Goal: Transaction & Acquisition: Purchase product/service

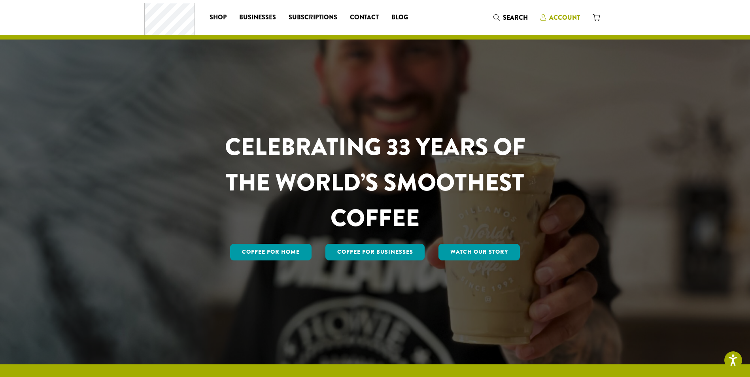
click at [572, 19] on span "Account" at bounding box center [564, 17] width 31 height 9
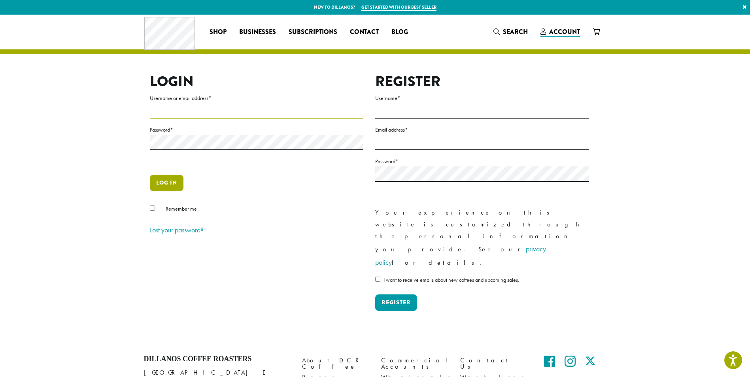
type input "**********"
click at [174, 180] on button "Log in" at bounding box center [167, 183] width 34 height 17
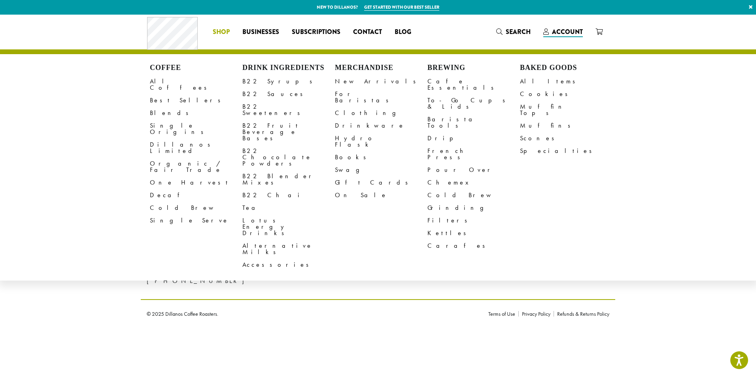
click at [223, 32] on span "Shop" at bounding box center [221, 32] width 17 height 10
click at [272, 81] on link "B22 Syrups" at bounding box center [288, 81] width 92 height 13
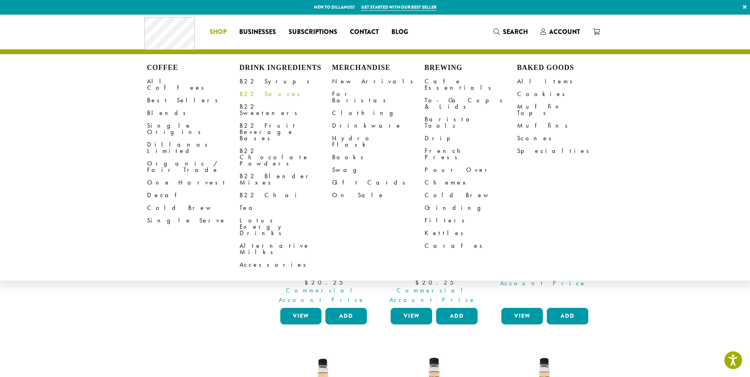
click at [257, 97] on link "B22 Sauces" at bounding box center [286, 94] width 92 height 13
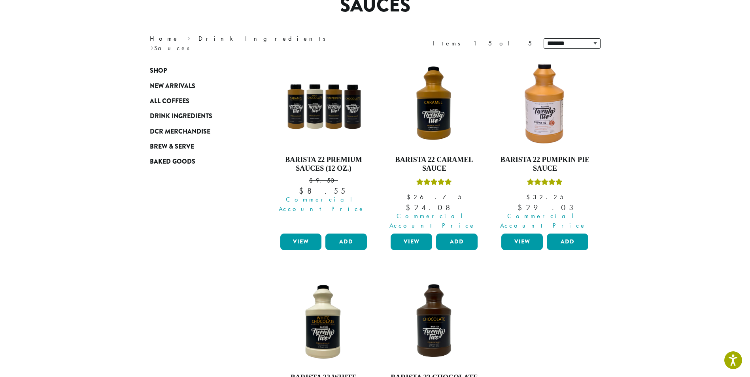
scroll to position [119, 0]
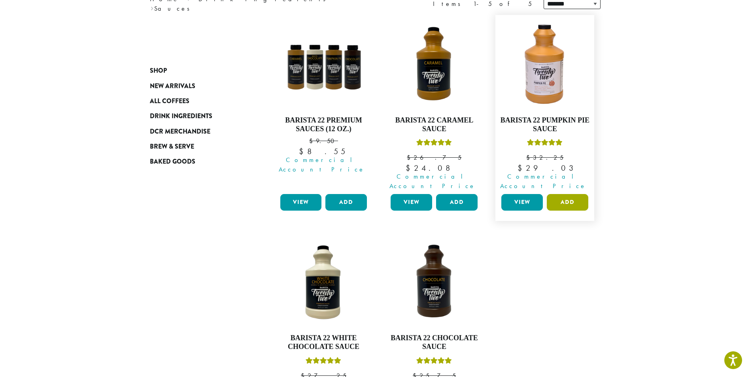
click at [573, 195] on button "Add" at bounding box center [568, 202] width 42 height 17
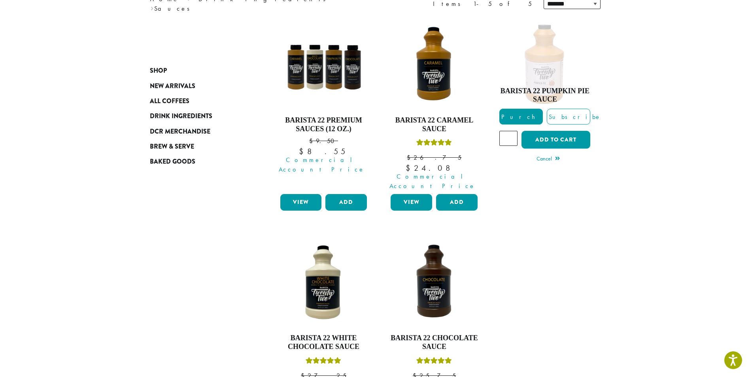
scroll to position [237, 0]
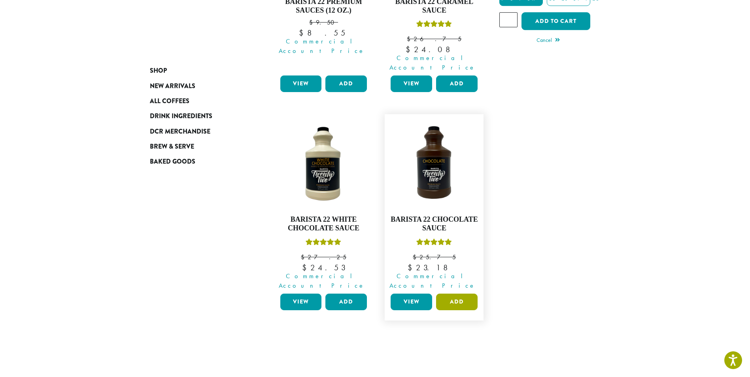
click at [463, 294] on button "Add" at bounding box center [457, 302] width 42 height 17
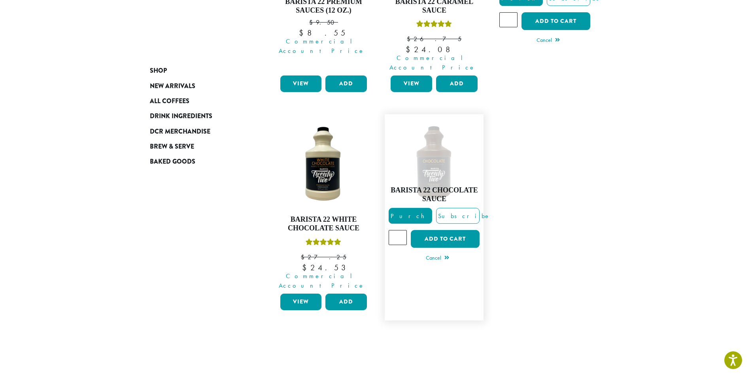
click at [401, 230] on input "*" at bounding box center [398, 237] width 18 height 15
type input "*"
click at [401, 230] on input "*" at bounding box center [398, 237] width 18 height 15
click at [437, 230] on button "Add to cart" at bounding box center [445, 239] width 69 height 18
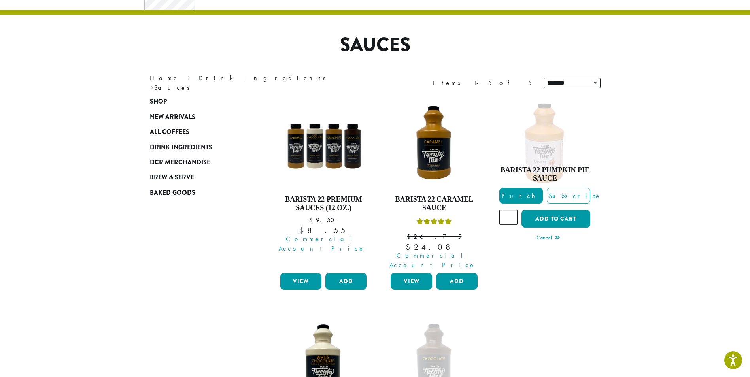
scroll to position [0, 0]
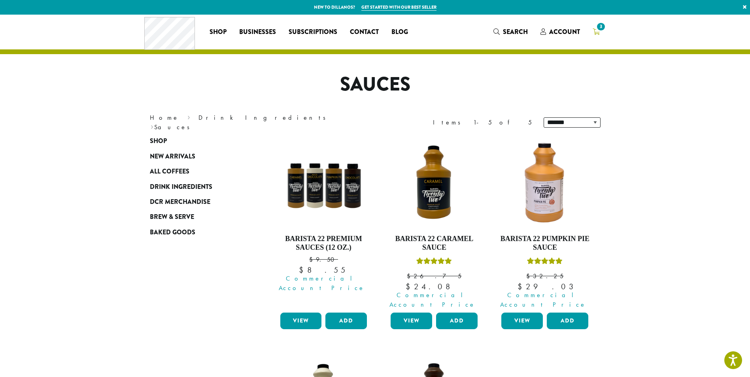
click at [603, 25] on span "3" at bounding box center [600, 26] width 11 height 11
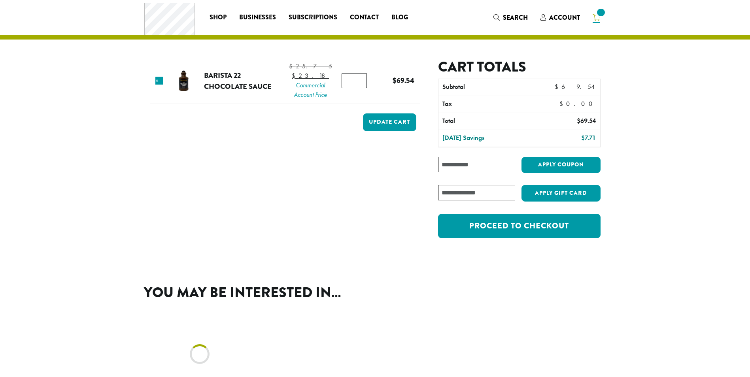
click at [600, 28] on div "Coffee All Coffees Best Sellers Blends Single Origins Dillanos Limited Organic …" at bounding box center [375, 17] width 462 height 33
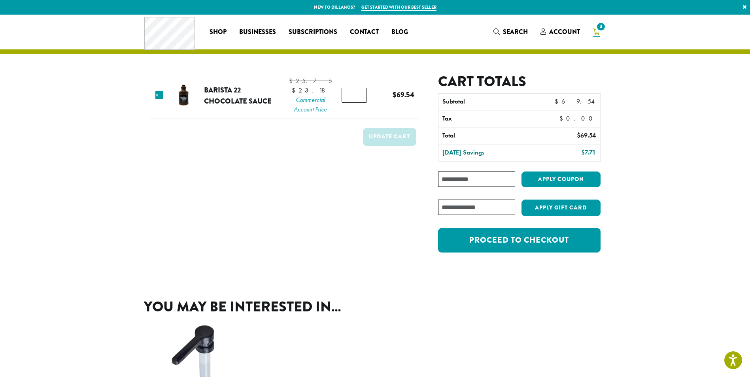
scroll to position [158, 0]
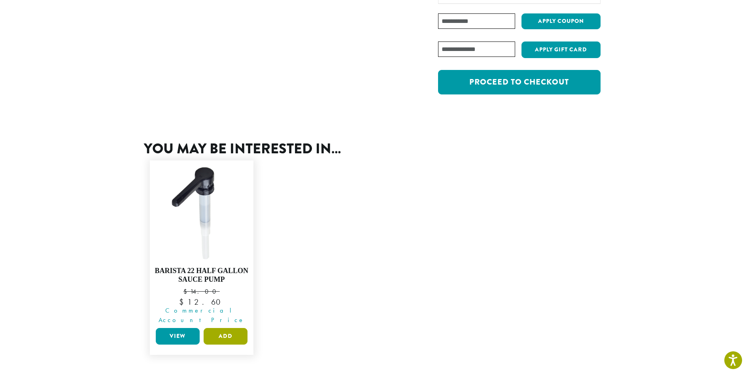
click at [229, 329] on button "Add" at bounding box center [226, 336] width 44 height 17
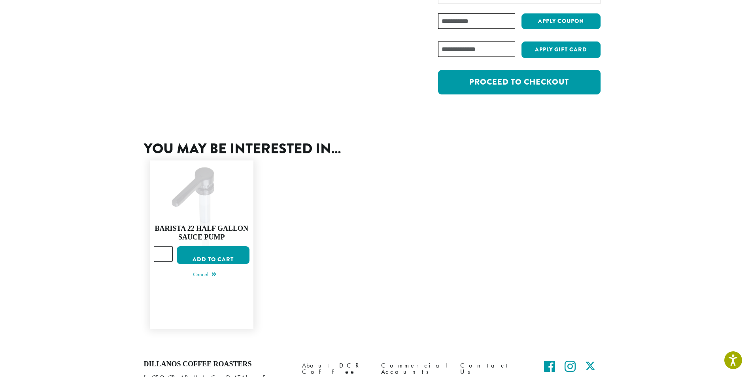
click at [167, 247] on input "*" at bounding box center [163, 254] width 19 height 15
type input "*"
click at [165, 247] on input "*" at bounding box center [163, 254] width 19 height 15
click at [197, 255] on button "Add to cart" at bounding box center [213, 256] width 73 height 18
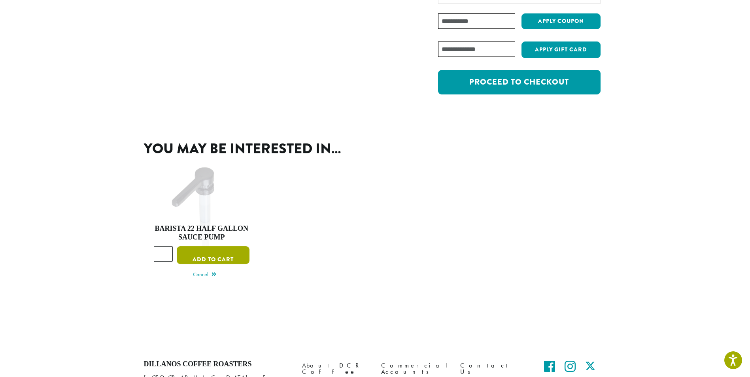
scroll to position [0, 0]
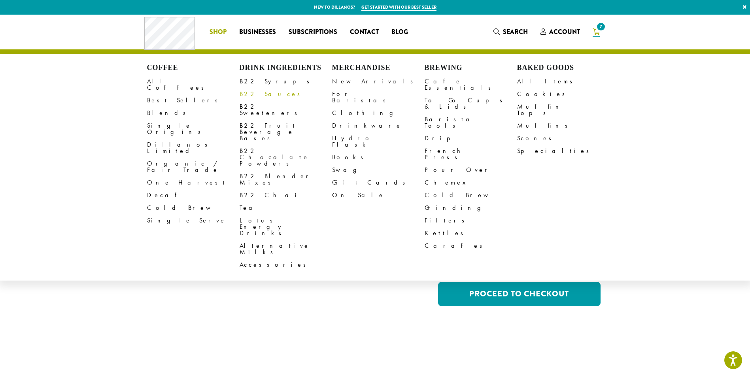
click at [263, 95] on link "B22 Sauces" at bounding box center [286, 94] width 92 height 13
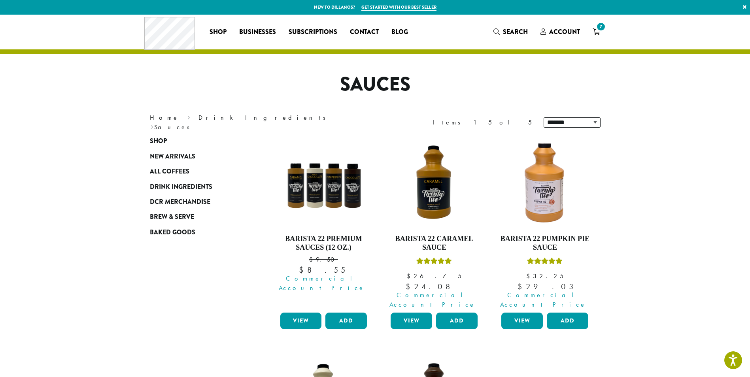
scroll to position [79, 0]
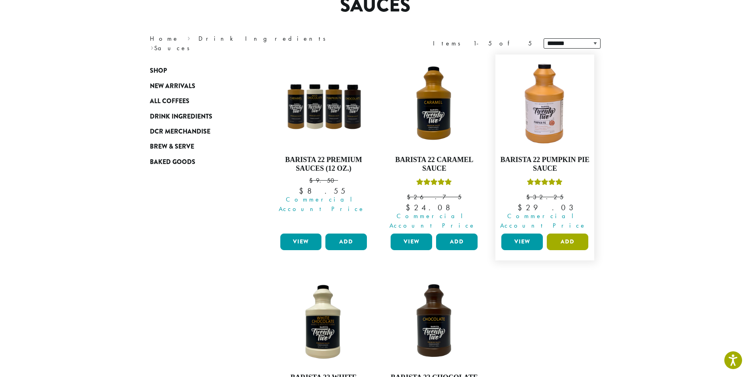
click at [563, 234] on button "Add" at bounding box center [568, 242] width 42 height 17
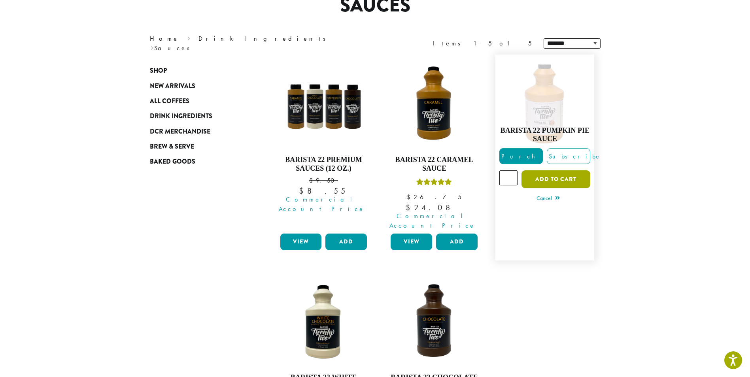
click at [562, 173] on button "Add to cart" at bounding box center [555, 179] width 69 height 18
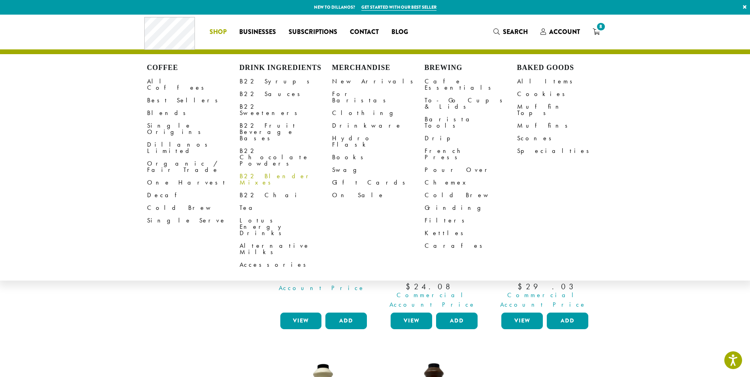
click at [275, 170] on link "B22 Blender Mixes" at bounding box center [286, 179] width 92 height 19
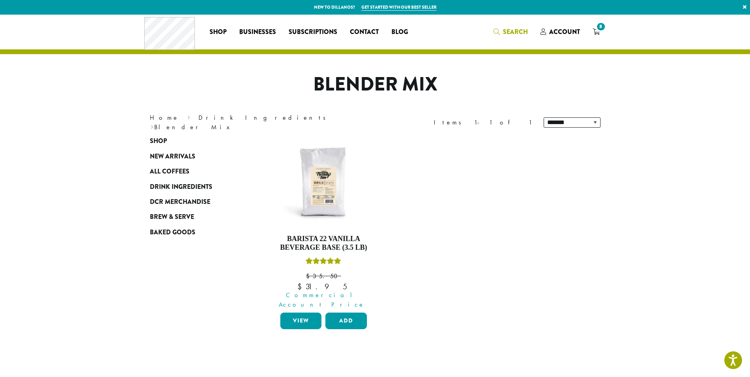
click at [510, 32] on span "Search" at bounding box center [515, 31] width 25 height 9
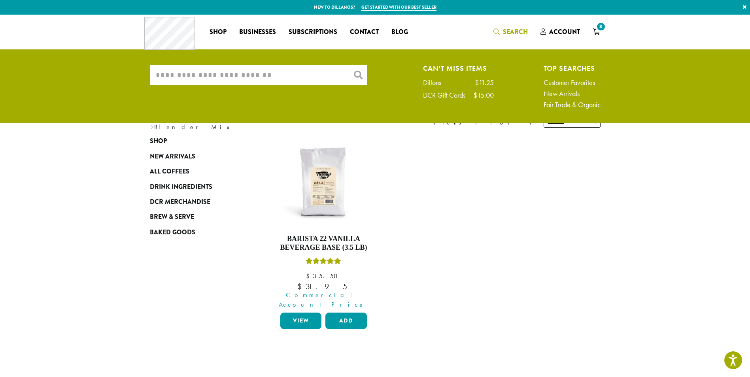
click at [231, 74] on input "What are you searching for?" at bounding box center [258, 75] width 217 height 20
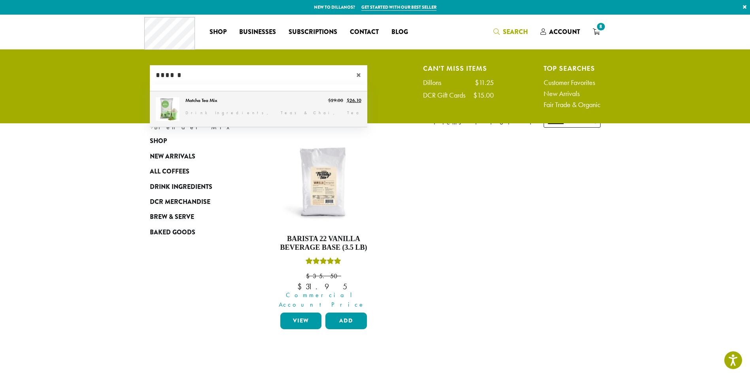
type input "******"
click at [207, 95] on link "Matcha Tea Mix" at bounding box center [258, 109] width 217 height 36
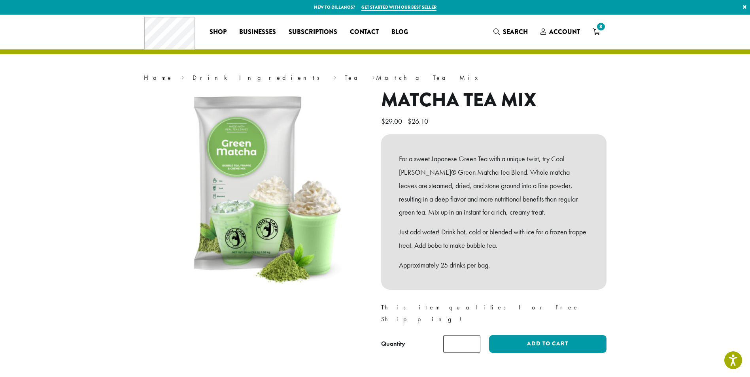
scroll to position [79, 0]
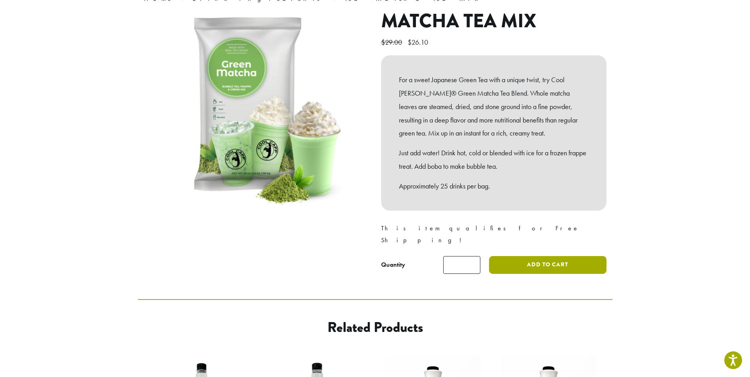
click at [542, 256] on button "Add to cart" at bounding box center [547, 265] width 117 height 18
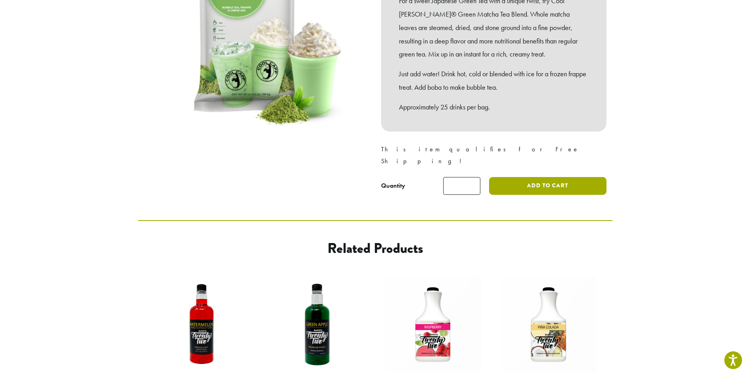
scroll to position [198, 0]
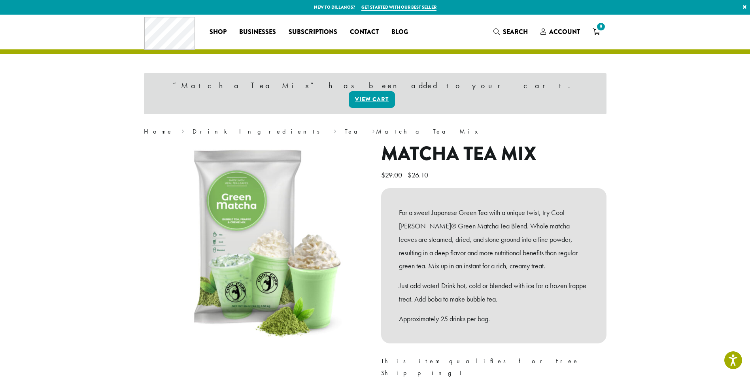
scroll to position [119, 0]
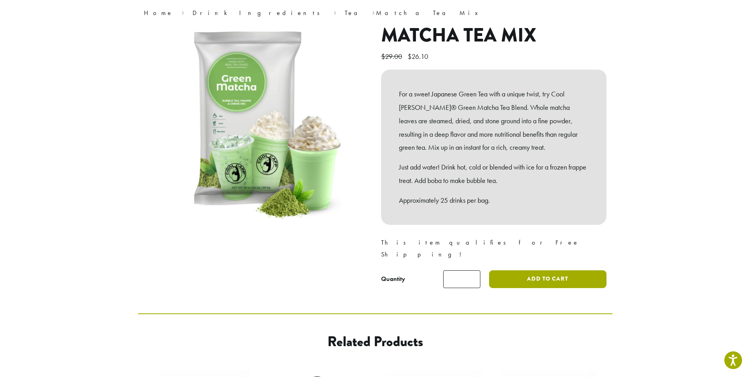
click at [544, 270] on button "Add to cart" at bounding box center [547, 279] width 117 height 18
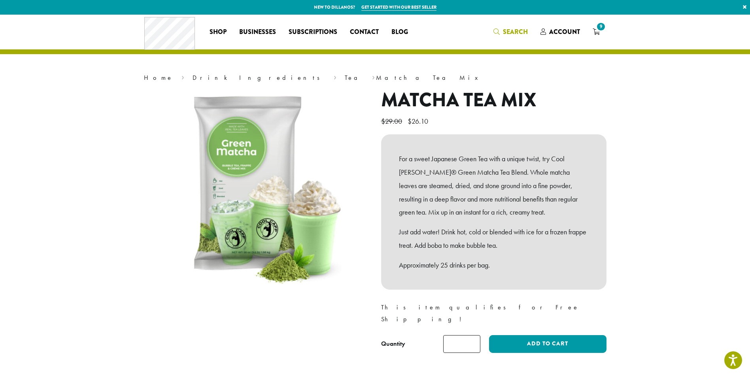
click at [513, 30] on span "Search" at bounding box center [515, 31] width 25 height 9
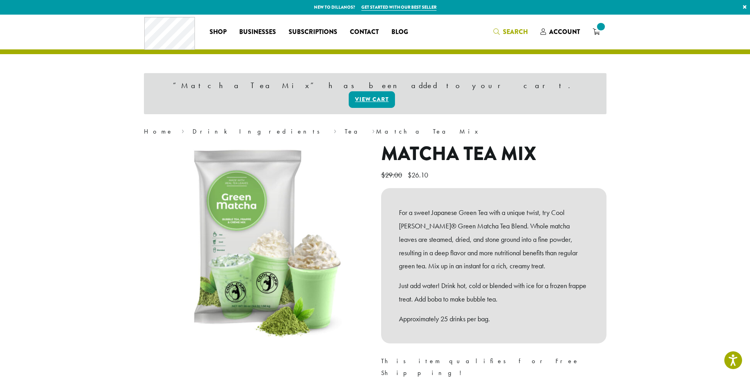
drag, startPoint x: 513, startPoint y: 29, endPoint x: 498, endPoint y: 33, distance: 15.9
click at [513, 30] on span "Search" at bounding box center [515, 31] width 25 height 9
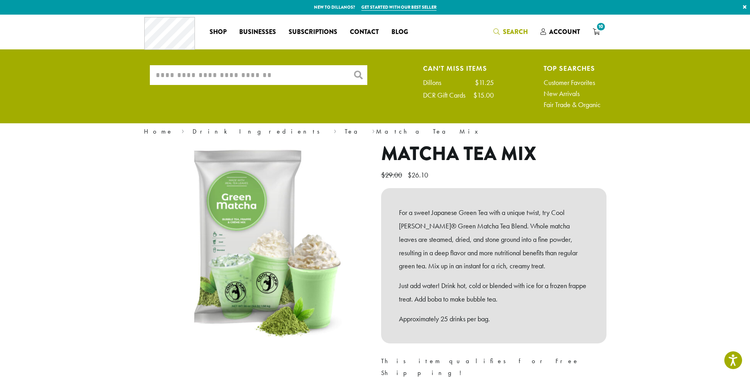
click at [227, 71] on input "What are you searching for?" at bounding box center [258, 75] width 217 height 20
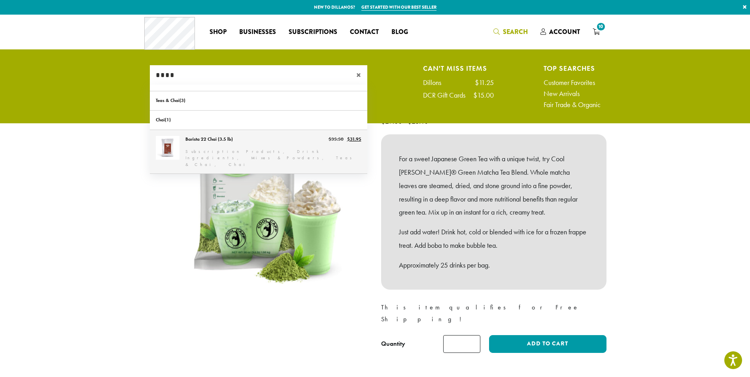
type input "****"
click at [247, 145] on link "Barista 22 Chai (3.5 lb)" at bounding box center [258, 152] width 217 height 44
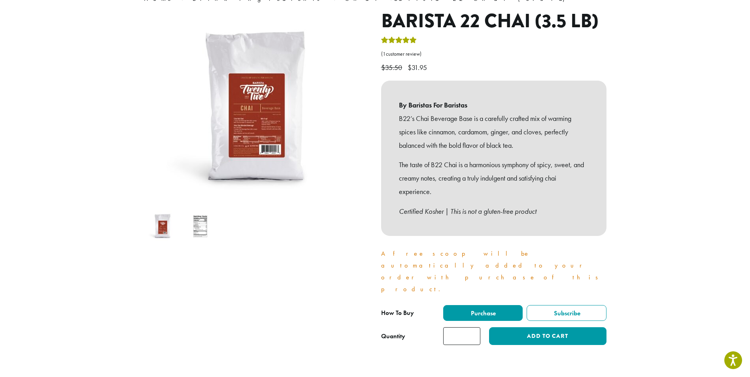
scroll to position [119, 0]
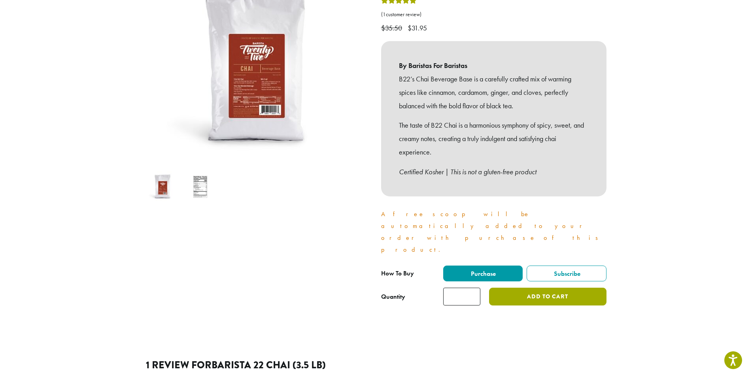
click at [561, 288] on button "Add to cart" at bounding box center [547, 297] width 117 height 18
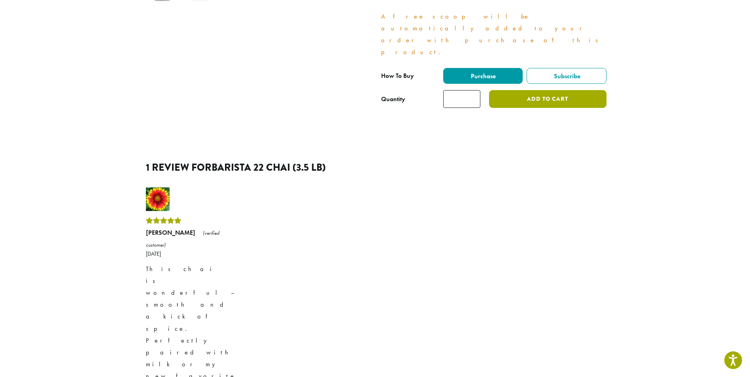
scroll to position [356, 0]
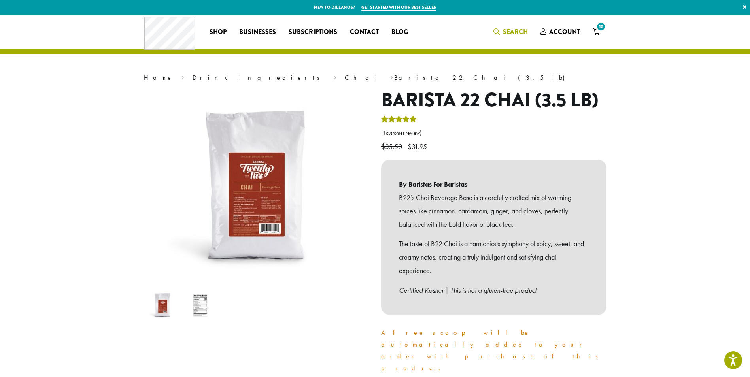
click at [500, 29] on icon "Search" at bounding box center [496, 31] width 6 height 6
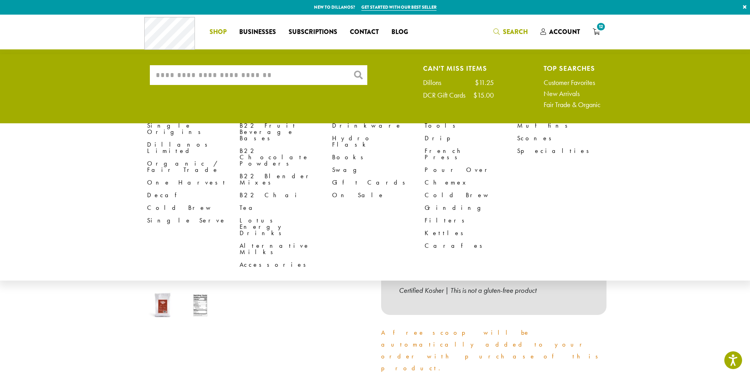
click at [217, 35] on li "Coffee All Coffees Best Sellers Blends Single Origins Dillanos Limited Organic …" at bounding box center [218, 32] width 30 height 13
click at [210, 34] on span "Shop" at bounding box center [217, 32] width 17 height 10
click at [686, 43] on header "Coffee All Coffees Best Sellers Blends Single Origins Dillanos Limited Organic …" at bounding box center [375, 35] width 750 height 40
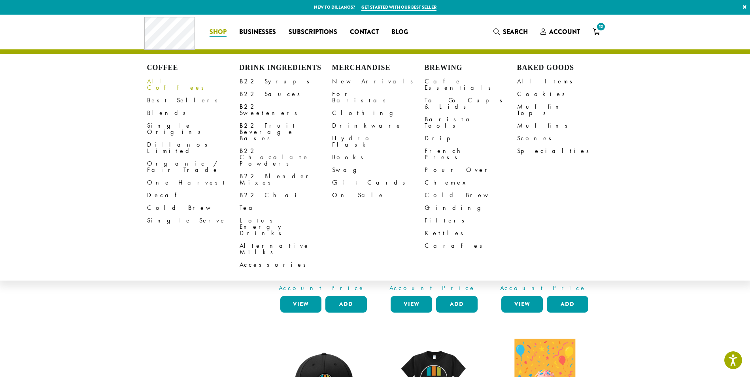
click at [166, 84] on link "All Coffees" at bounding box center [193, 84] width 92 height 19
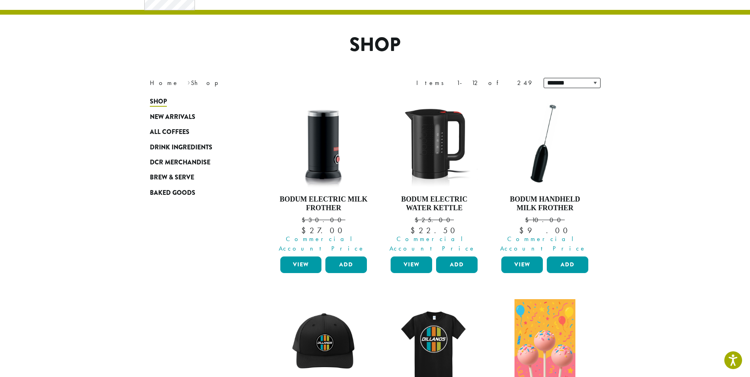
scroll to position [158, 0]
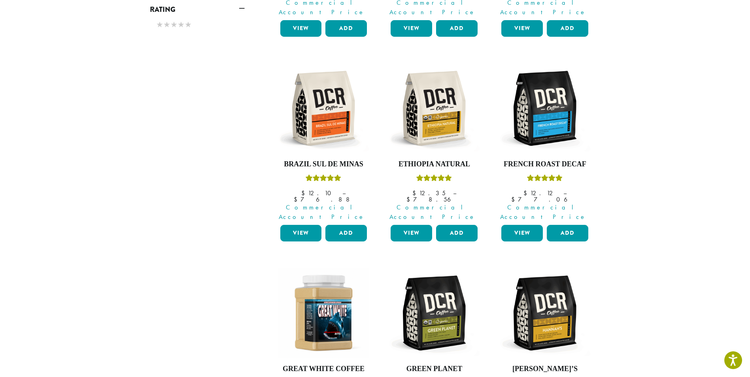
scroll to position [632, 0]
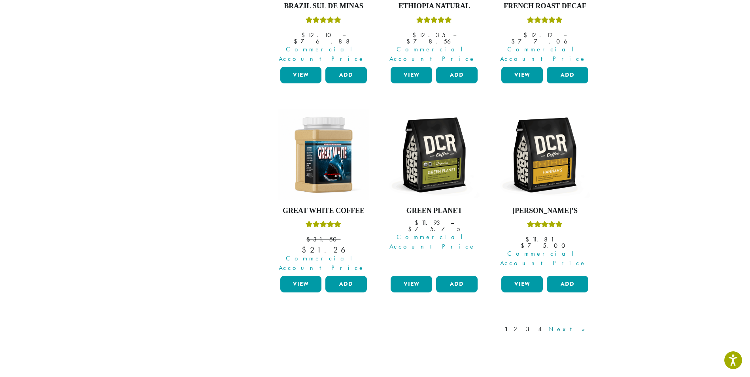
click at [584, 325] on link "Next »" at bounding box center [569, 329] width 45 height 9
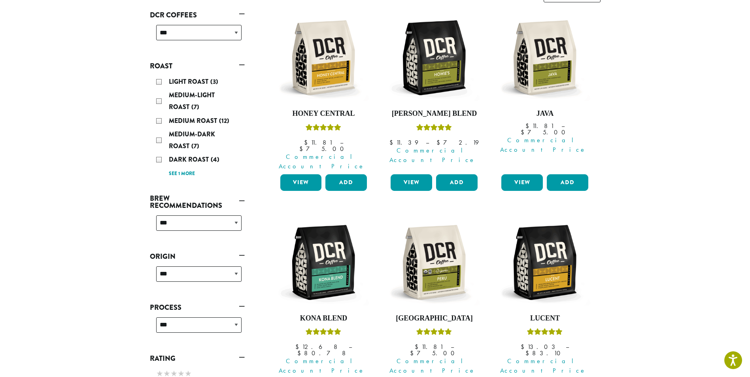
scroll to position [49, 0]
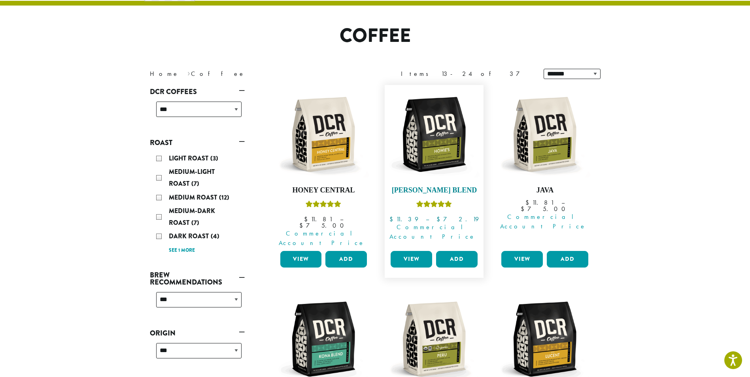
click at [442, 191] on h4 "[PERSON_NAME] Blend" at bounding box center [434, 190] width 91 height 9
click at [454, 251] on button "Add" at bounding box center [457, 259] width 42 height 17
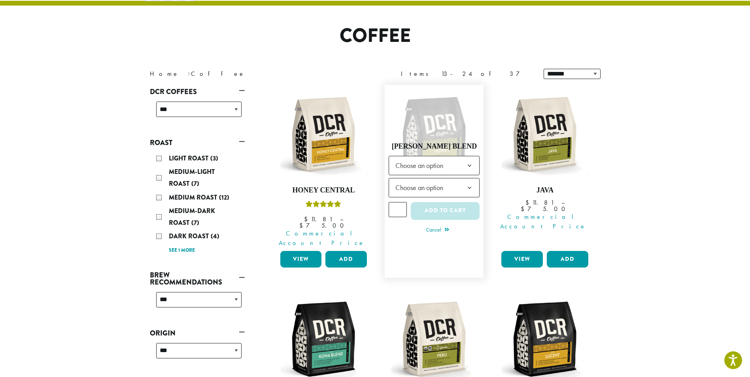
click at [402, 202] on input "*" at bounding box center [398, 209] width 18 height 15
type input "*"
click at [402, 202] on input "*" at bounding box center [398, 209] width 18 height 15
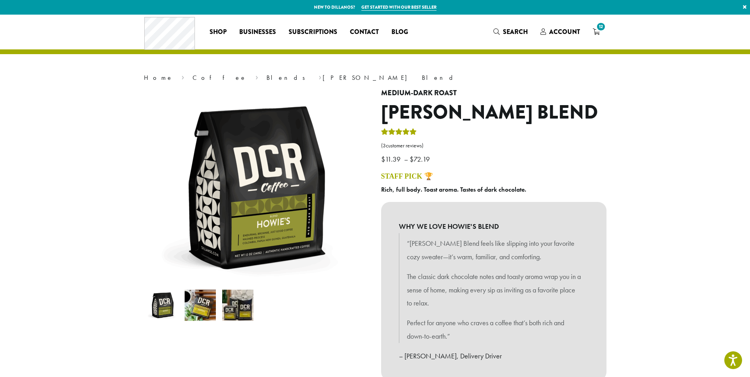
drag, startPoint x: 0, startPoint y: 0, endPoint x: 679, endPoint y: 155, distance: 696.6
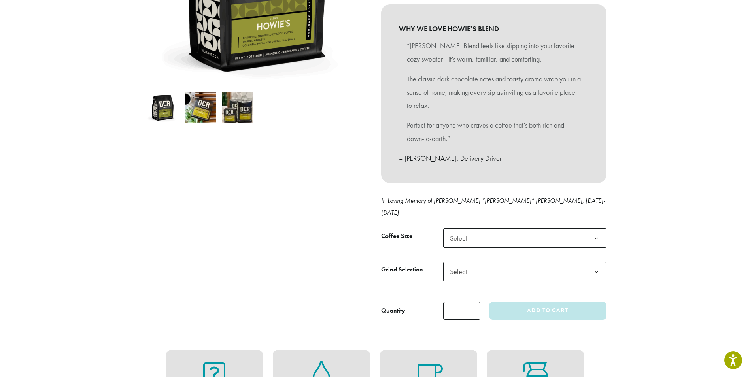
click at [506, 232] on span "Select" at bounding box center [524, 237] width 163 height 19
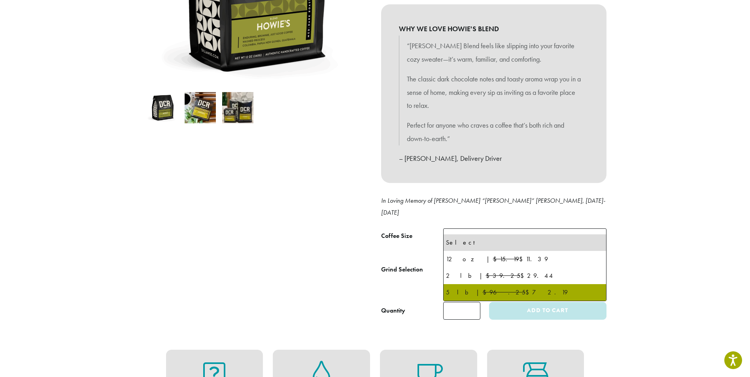
select select "**********"
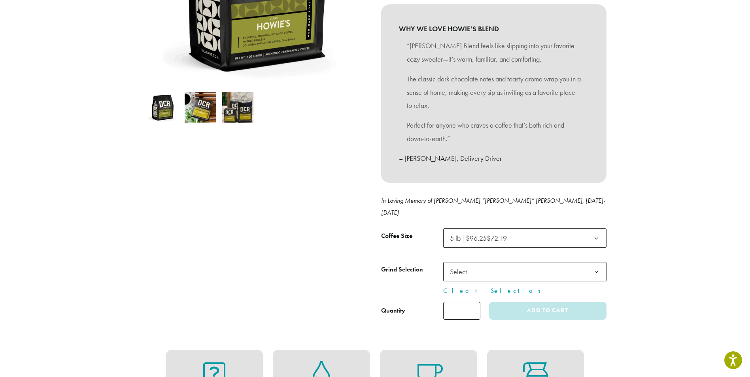
scroll to position [0, 0]
click at [520, 262] on span "Select" at bounding box center [524, 271] width 163 height 19
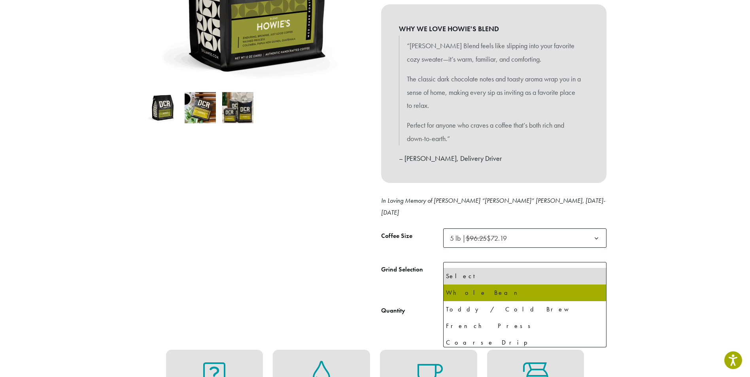
select select "**********"
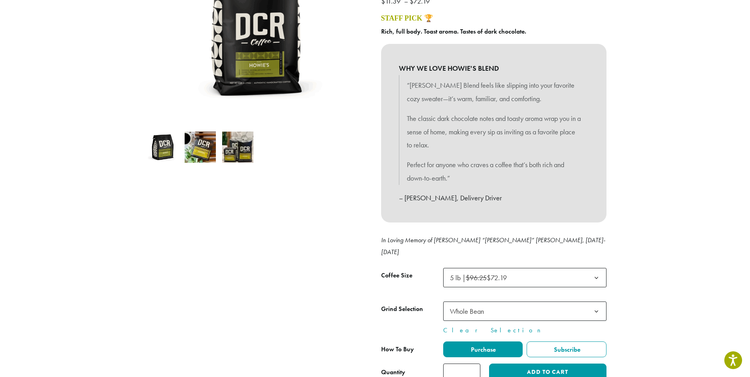
scroll to position [198, 0]
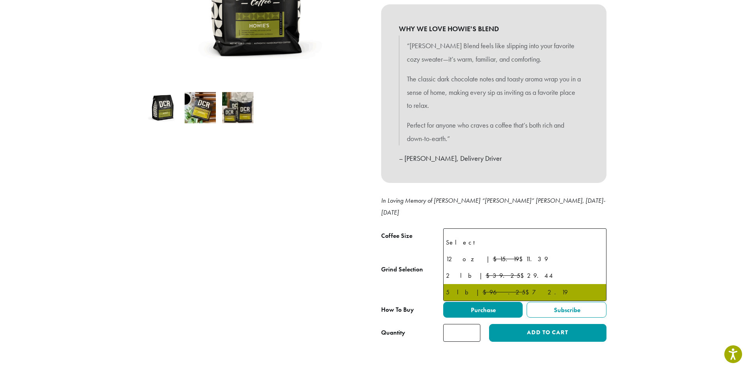
click at [595, 229] on b at bounding box center [596, 238] width 19 height 19
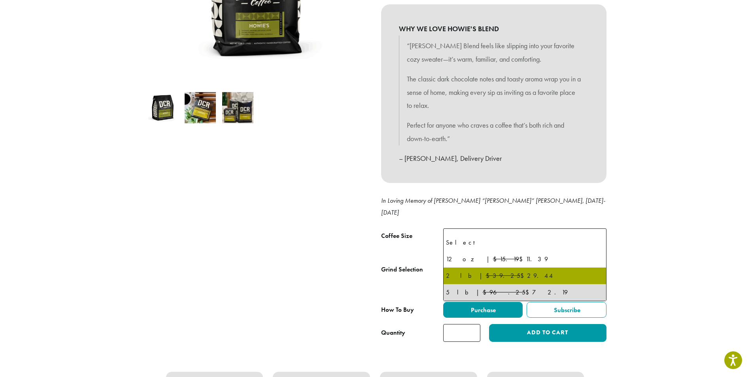
select select "**********"
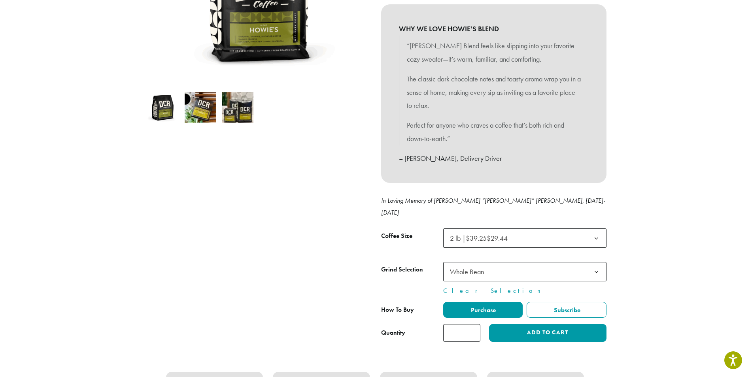
scroll to position [316, 0]
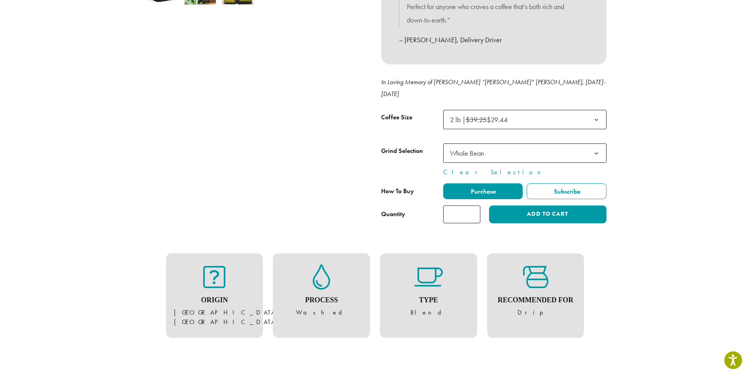
click at [476, 206] on input "*" at bounding box center [461, 215] width 37 height 18
click at [475, 206] on input "*" at bounding box center [461, 215] width 37 height 18
type input "*"
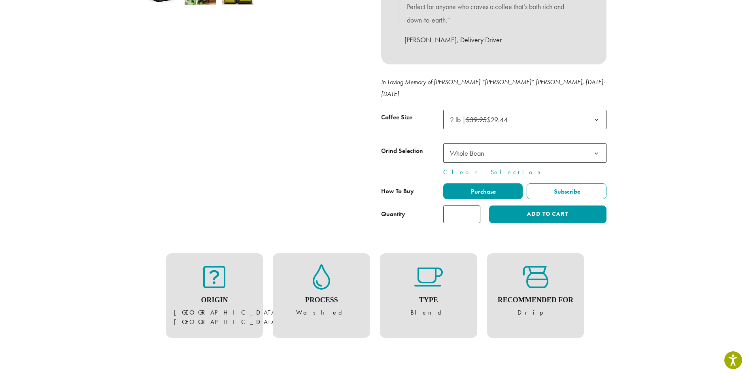
click at [475, 206] on input "*" at bounding box center [461, 215] width 37 height 18
click at [525, 206] on button "Add to cart" at bounding box center [547, 215] width 117 height 18
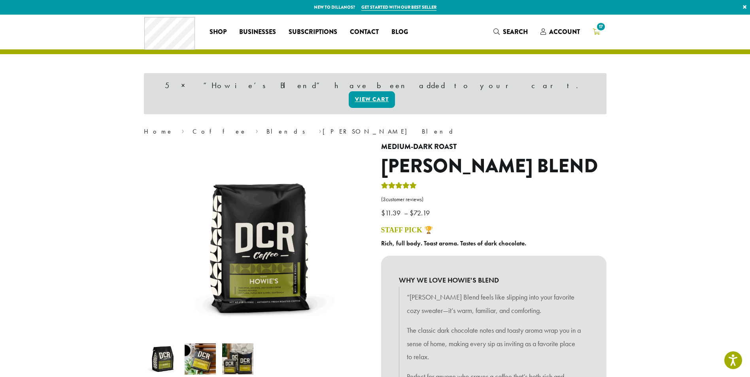
click at [600, 28] on span "17" at bounding box center [600, 26] width 11 height 11
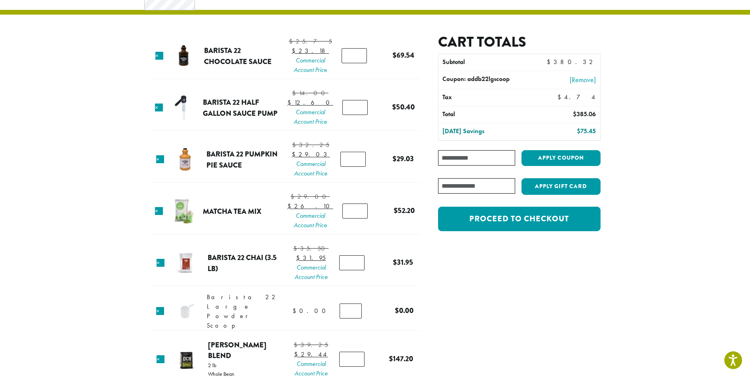
scroll to position [79, 0]
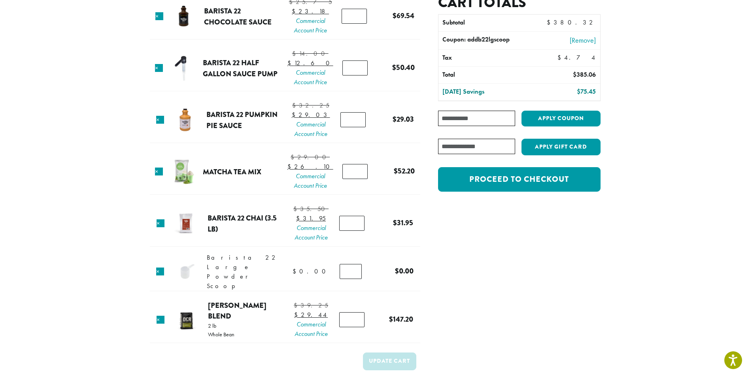
type input "*"
click at [356, 127] on input "*" at bounding box center [352, 119] width 25 height 15
click at [357, 179] on input "*" at bounding box center [354, 171] width 25 height 15
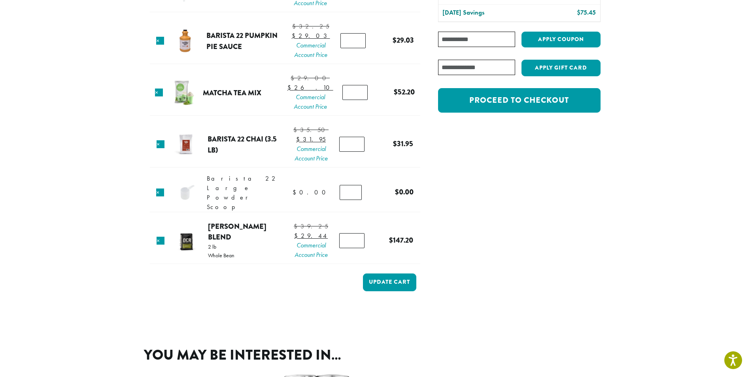
scroll to position [0, 0]
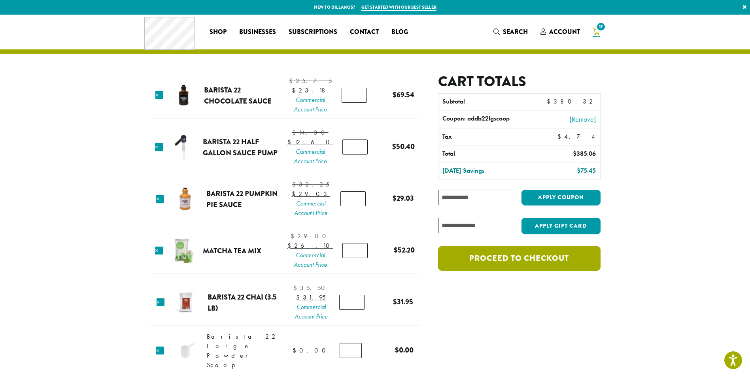
type input "*"
click at [563, 257] on link "Proceed to checkout" at bounding box center [519, 258] width 162 height 25
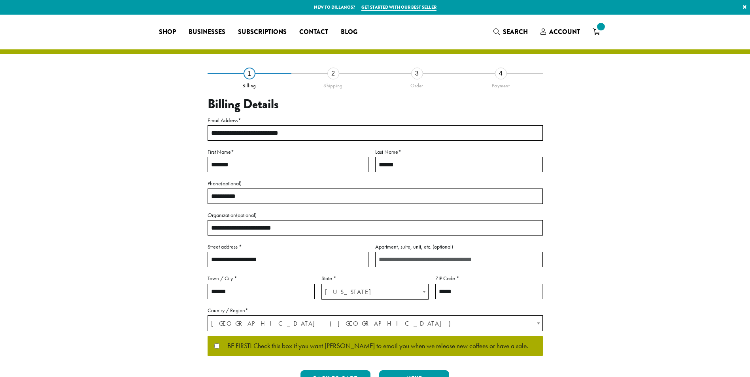
select select "**"
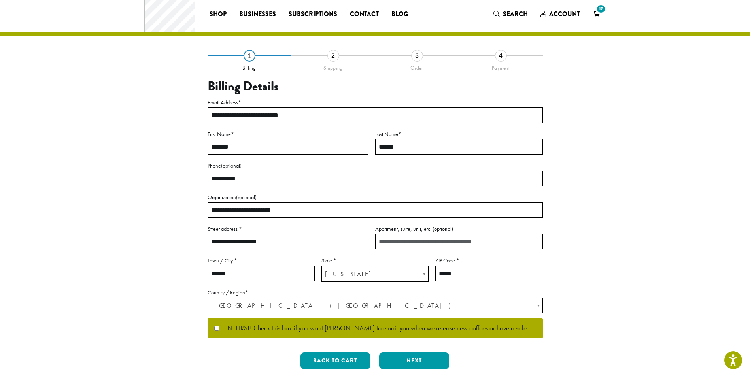
scroll to position [97, 0]
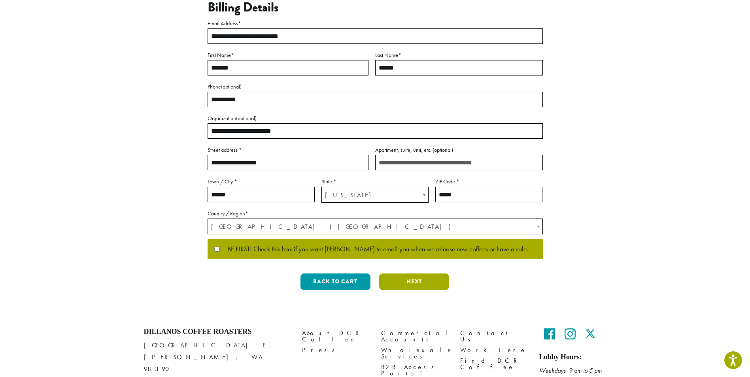
click at [414, 282] on button "Next" at bounding box center [414, 282] width 70 height 17
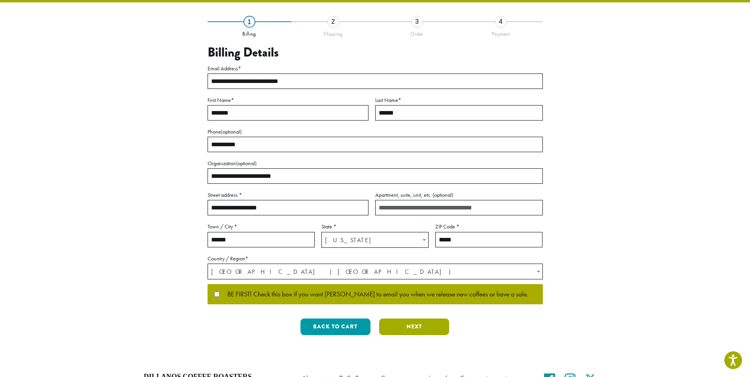
scroll to position [0, 0]
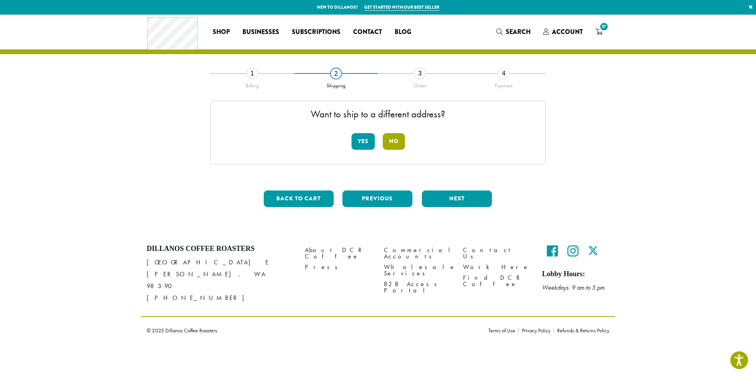
click at [394, 140] on button "No" at bounding box center [394, 141] width 22 height 17
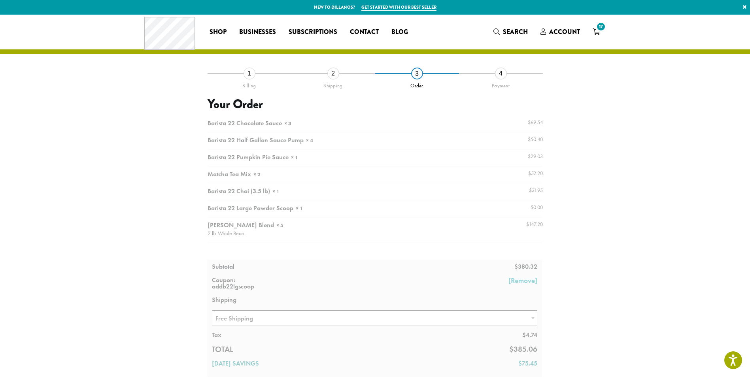
scroll to position [119, 0]
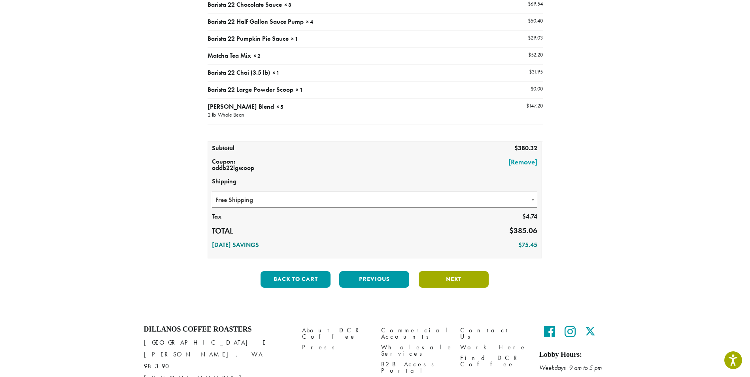
click at [463, 282] on button "Next" at bounding box center [454, 279] width 70 height 17
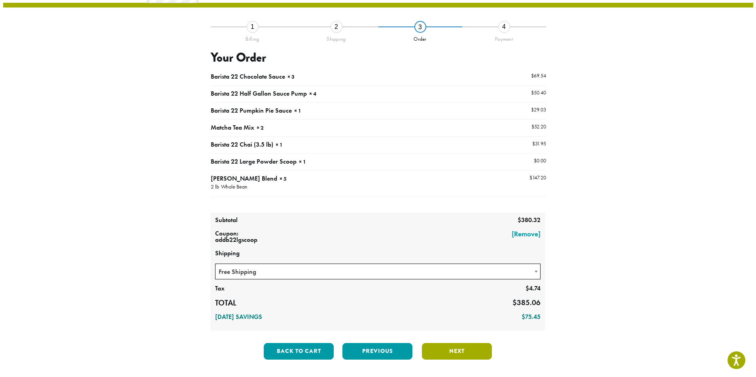
scroll to position [30, 0]
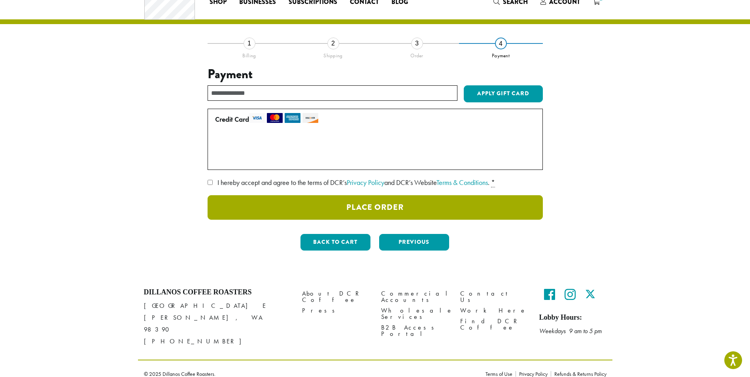
click at [403, 209] on button "Place Order" at bounding box center [375, 207] width 335 height 25
